Goal: Information Seeking & Learning: Find specific fact

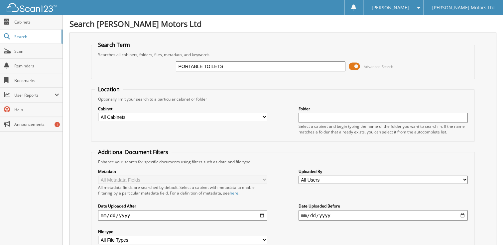
type input "PORTABLE TOILETS"
drag, startPoint x: 250, startPoint y: 66, endPoint x: 169, endPoint y: 63, distance: 80.5
click at [169, 63] on div "PORTABLE TOILETS Advanced Search" at bounding box center [283, 66] width 376 height 18
type input "PORTABLE"
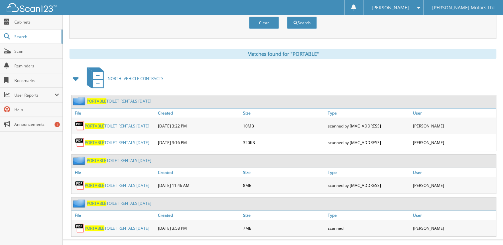
scroll to position [248, 0]
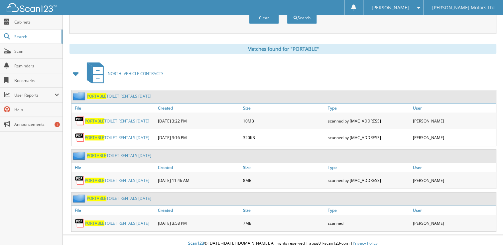
click at [131, 221] on link "PORTABLE TOILET RENTALS FEB 2025" at bounding box center [117, 224] width 64 height 6
click at [123, 178] on link "PORTABLE TOILET RENTALS MAY 2023" at bounding box center [117, 181] width 64 height 6
click at [114, 135] on link "PORTABLE TOILET RENTALS OCT 2022" at bounding box center [117, 138] width 64 height 6
click at [109, 135] on link "PORTABLE TOILET RENTALS OCT 2022" at bounding box center [117, 138] width 64 height 6
click at [112, 118] on link "PORTABLE TOILET RENTALS OCT 2022" at bounding box center [117, 121] width 64 height 6
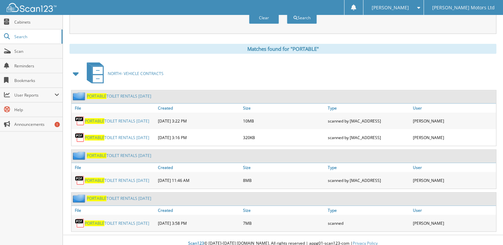
click at [128, 118] on link "PORTABLE TOILET RENTALS OCT 2022" at bounding box center [117, 121] width 64 height 6
click at [90, 118] on span "PORTABLE" at bounding box center [95, 121] width 20 height 6
